Goal: Use online tool/utility: Utilize a website feature to perform a specific function

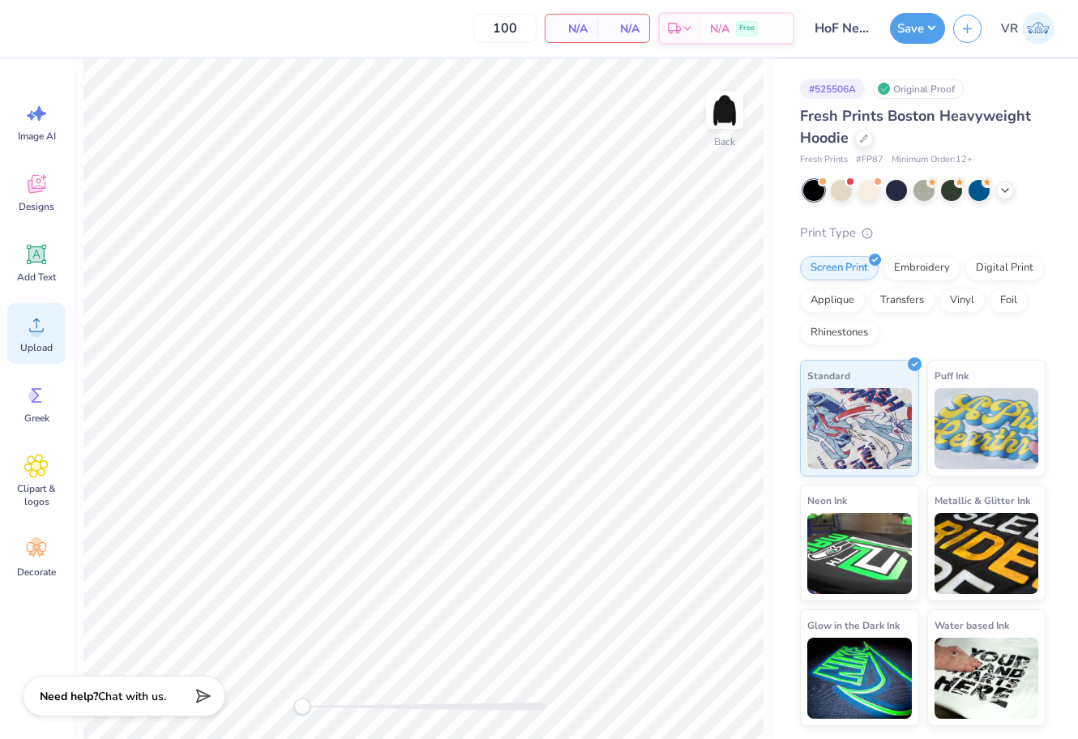
click at [31, 335] on icon at bounding box center [36, 325] width 24 height 24
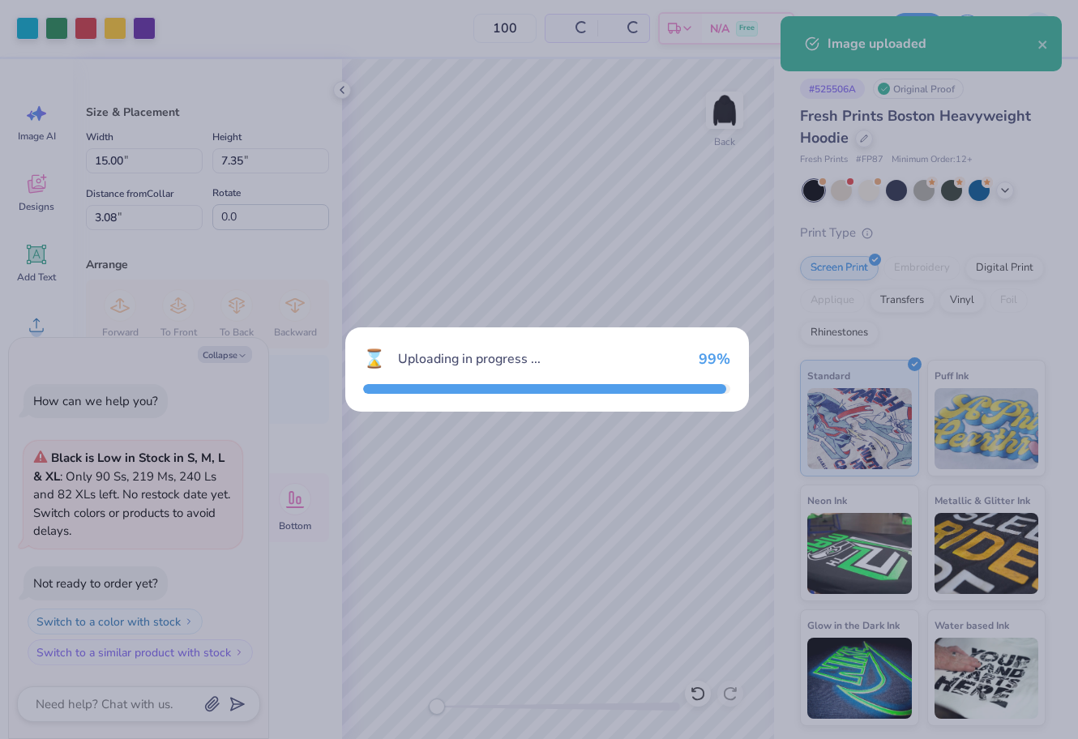
type textarea "x"
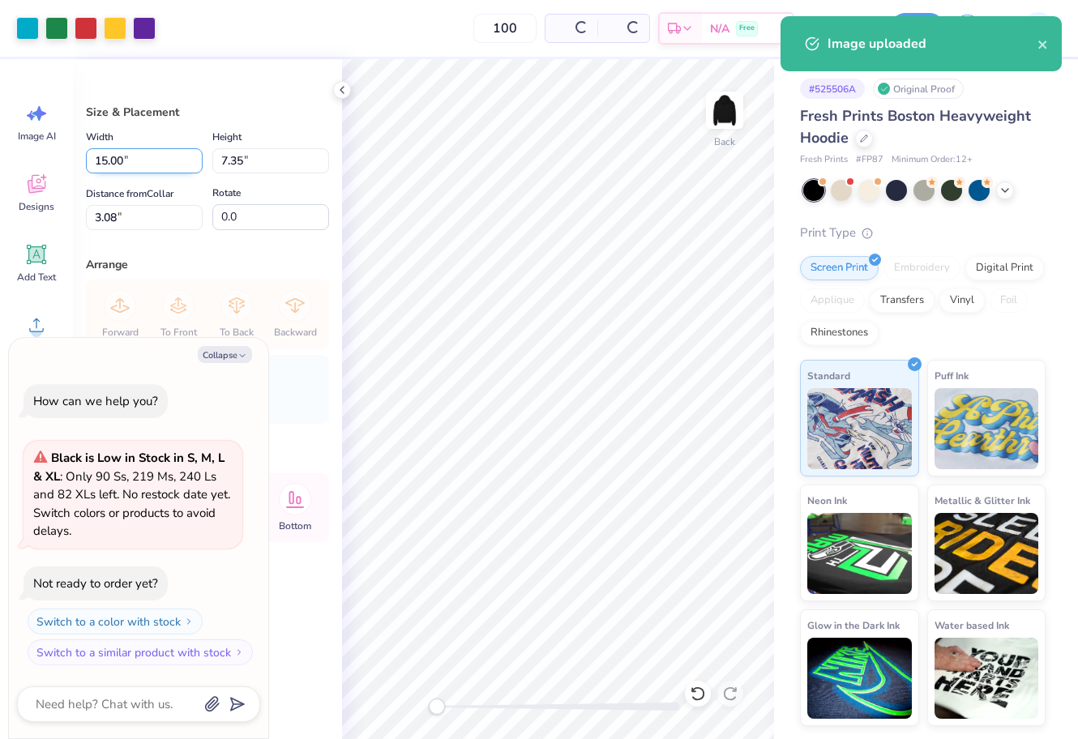
click at [143, 160] on input "15.00" at bounding box center [144, 160] width 117 height 25
type input "15.0012"
type textarea "x"
type input "12"
type textarea "x"
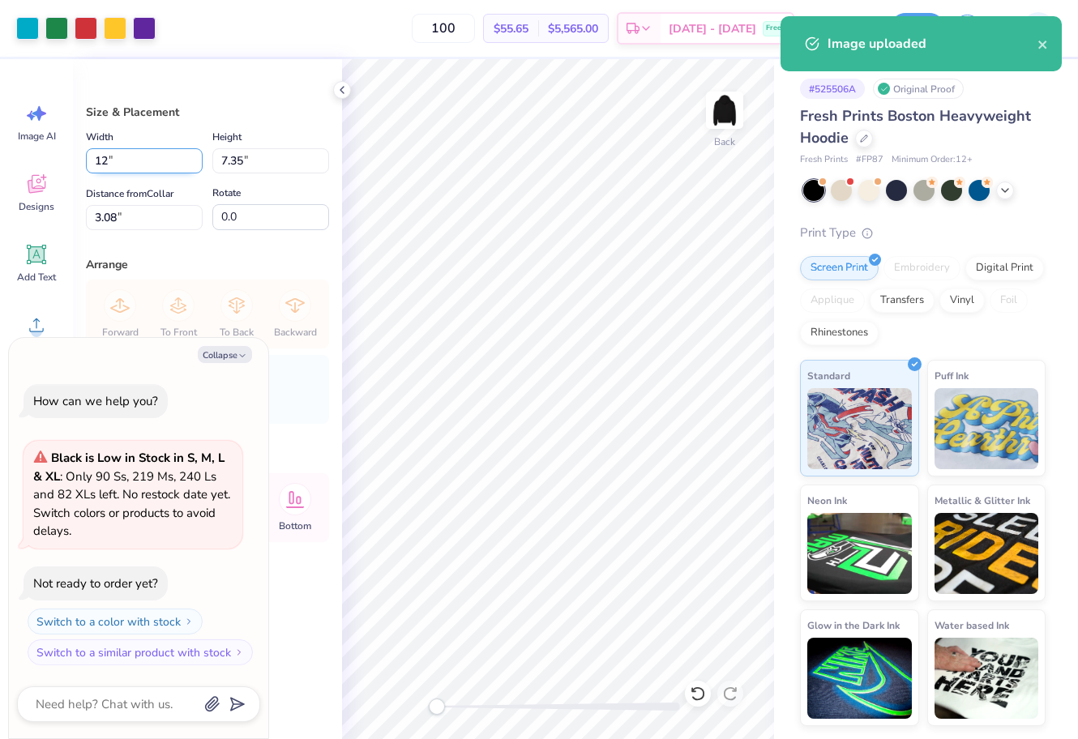
type input "12.00"
type input "5.88"
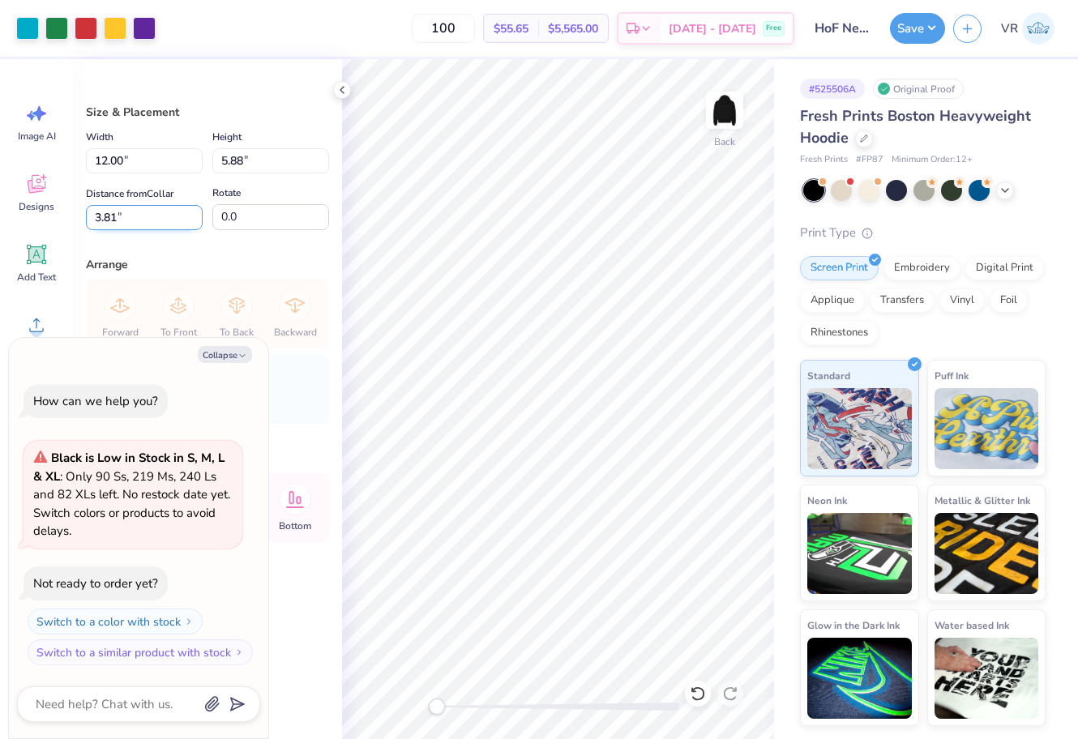
click at [147, 221] on input "3.81" at bounding box center [144, 217] width 117 height 25
type input "3"
click at [916, 21] on button "Save" at bounding box center [917, 26] width 55 height 31
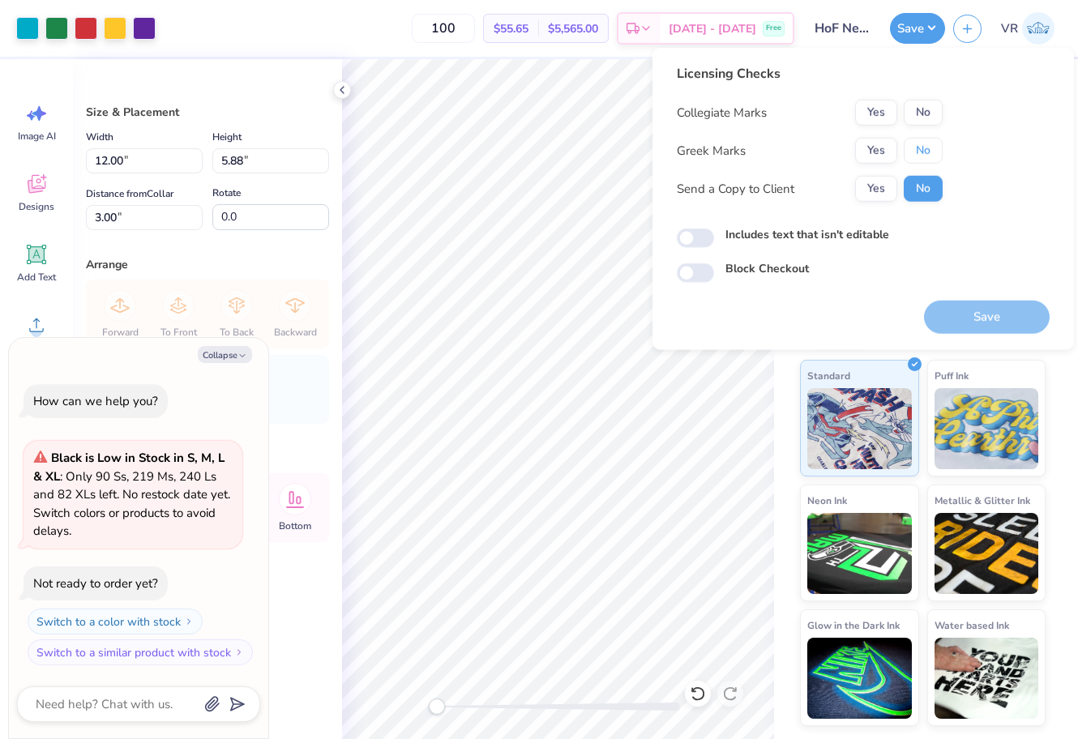
drag, startPoint x: 905, startPoint y: 154, endPoint x: 912, endPoint y: 126, distance: 29.3
click at [908, 151] on button "No" at bounding box center [922, 151] width 39 height 26
click at [913, 122] on button "No" at bounding box center [922, 113] width 39 height 26
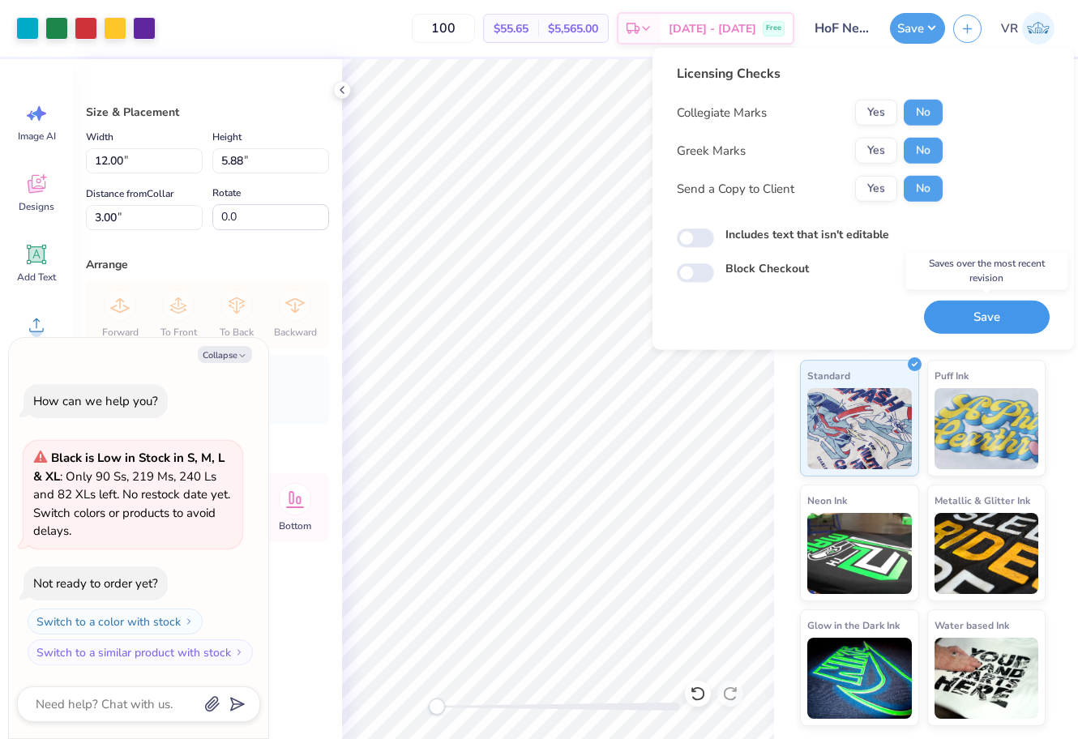
click at [946, 312] on button "Save" at bounding box center [987, 317] width 126 height 33
type textarea "x"
